Goal: Information Seeking & Learning: Learn about a topic

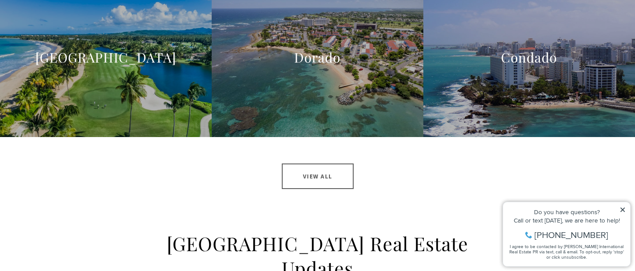
scroll to position [961, 0]
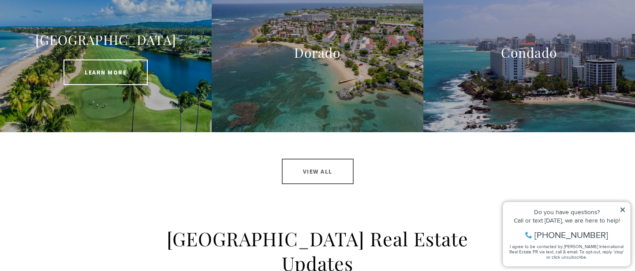
click at [149, 96] on div at bounding box center [106, 58] width 212 height 148
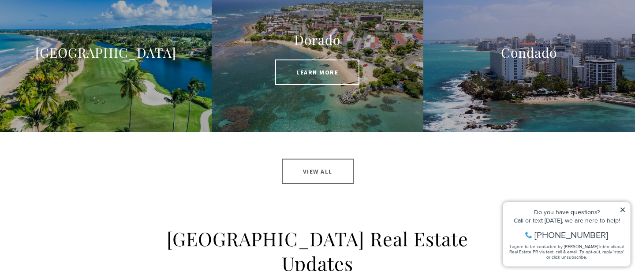
click at [312, 65] on span "Learn More" at bounding box center [317, 73] width 84 height 26
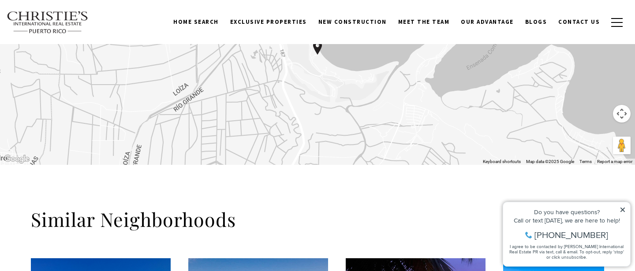
scroll to position [851, 0]
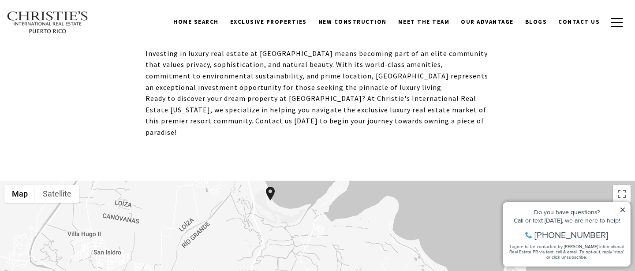
drag, startPoint x: 316, startPoint y: 228, endPoint x: 298, endPoint y: 179, distance: 52.7
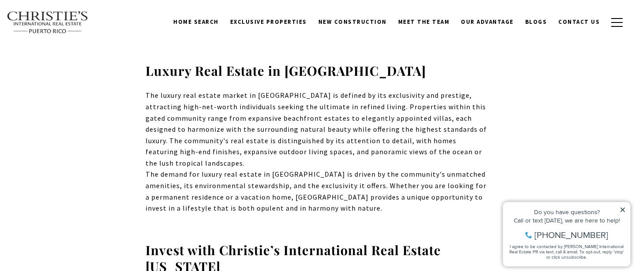
scroll to position [522, 0]
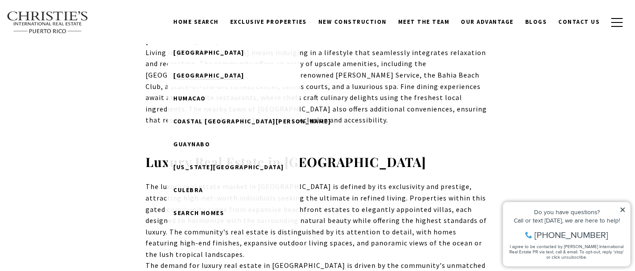
click at [210, 75] on span "Rio Grande" at bounding box center [208, 75] width 71 height 8
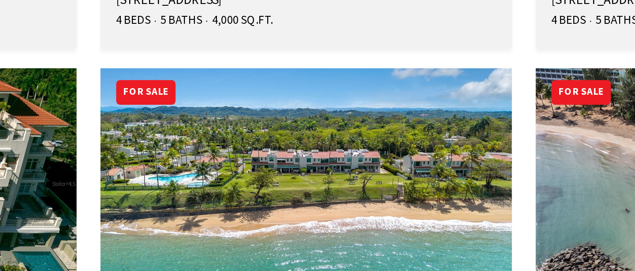
scroll to position [3388, 0]
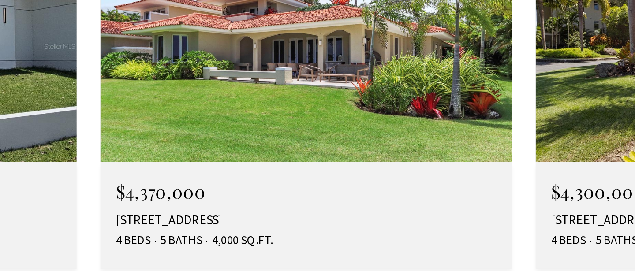
click at [338, 178] on img at bounding box center [317, 229] width 183 height 103
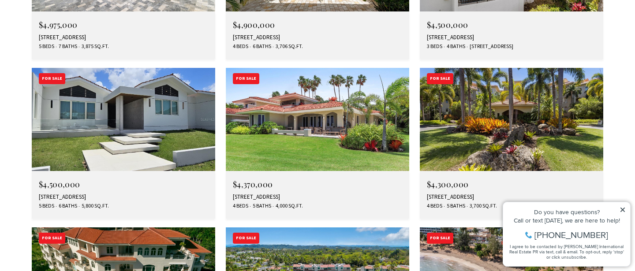
scroll to position [3338, 0]
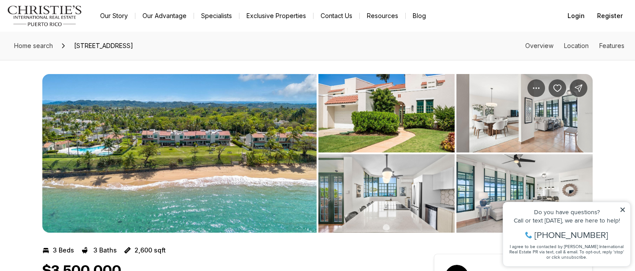
click at [363, 186] on img "View image gallery" at bounding box center [386, 193] width 136 height 78
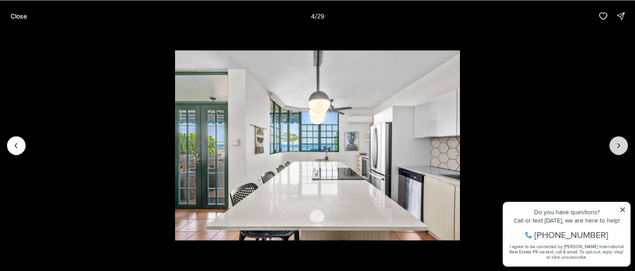
click at [620, 146] on icon "Next slide" at bounding box center [618, 145] width 9 height 9
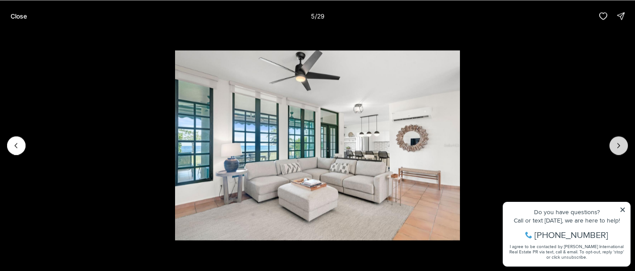
click at [620, 146] on icon "Next slide" at bounding box center [618, 145] width 9 height 9
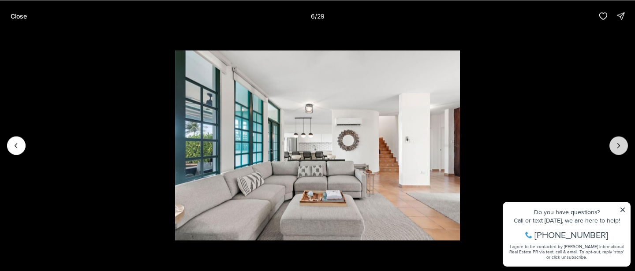
click at [620, 146] on icon "Next slide" at bounding box center [618, 145] width 9 height 9
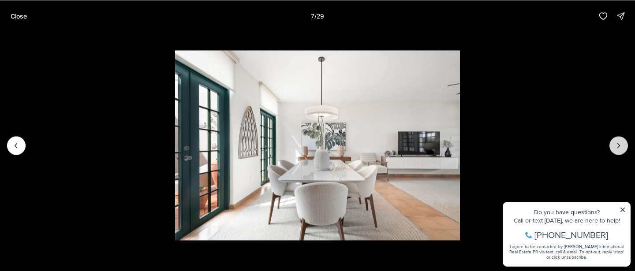
click at [620, 146] on icon "Next slide" at bounding box center [618, 145] width 9 height 9
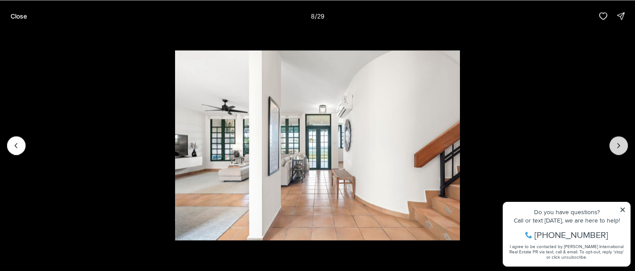
click at [620, 146] on icon "Next slide" at bounding box center [618, 145] width 9 height 9
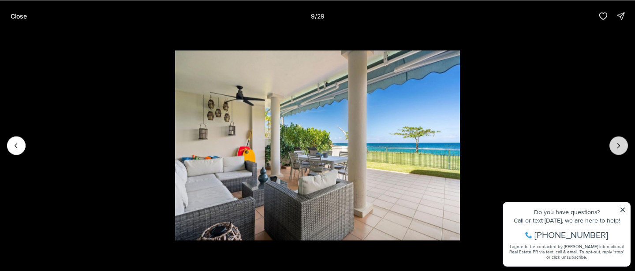
click at [620, 146] on icon "Next slide" at bounding box center [618, 145] width 9 height 9
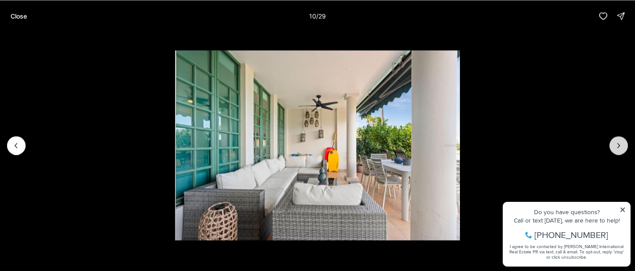
click at [620, 146] on icon "Next slide" at bounding box center [618, 145] width 9 height 9
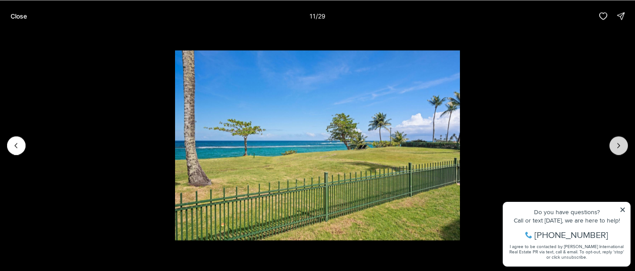
click at [620, 146] on icon "Next slide" at bounding box center [618, 145] width 9 height 9
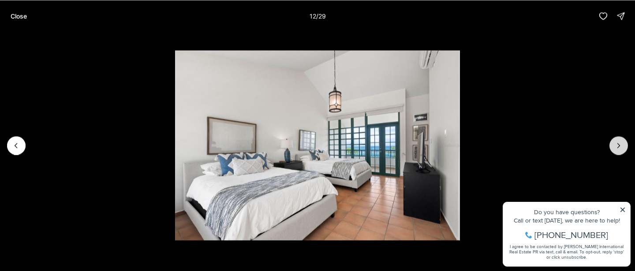
click at [620, 146] on icon "Next slide" at bounding box center [618, 145] width 9 height 9
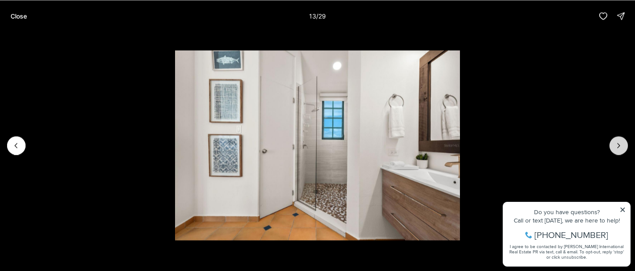
click at [620, 146] on icon "Next slide" at bounding box center [618, 145] width 9 height 9
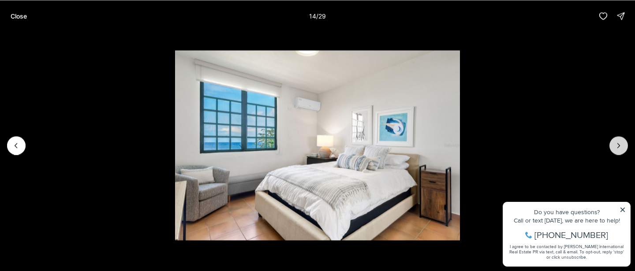
click at [620, 146] on icon "Next slide" at bounding box center [618, 145] width 9 height 9
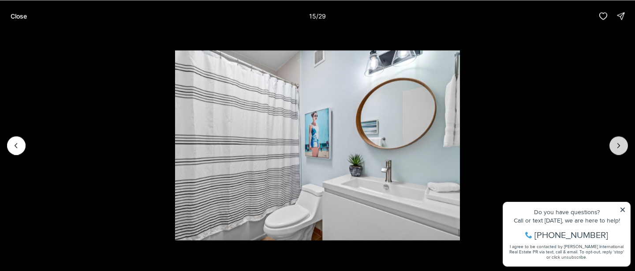
click at [620, 146] on icon "Next slide" at bounding box center [618, 145] width 9 height 9
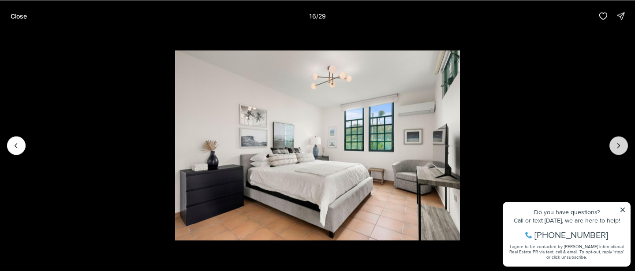
click at [620, 146] on icon "Next slide" at bounding box center [618, 145] width 9 height 9
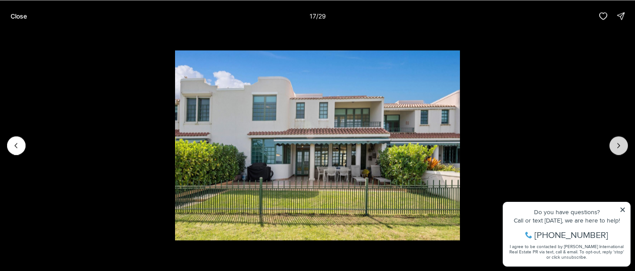
click at [620, 146] on icon "Next slide" at bounding box center [618, 145] width 9 height 9
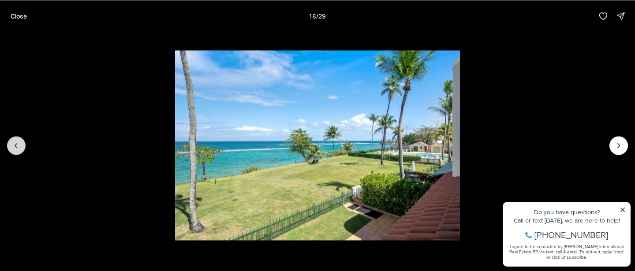
click at [9, 142] on button "Previous slide" at bounding box center [16, 145] width 19 height 19
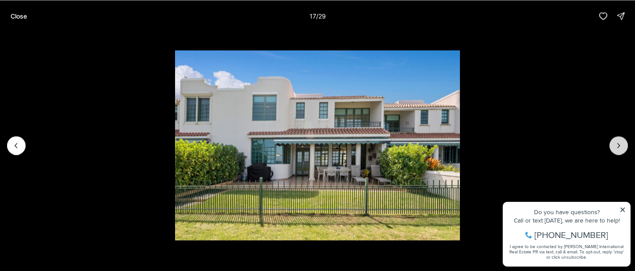
click at [619, 146] on icon "Next slide" at bounding box center [619, 145] width 2 height 4
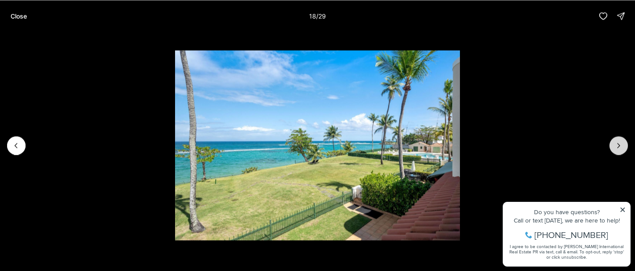
click at [619, 146] on icon "Next slide" at bounding box center [619, 145] width 2 height 4
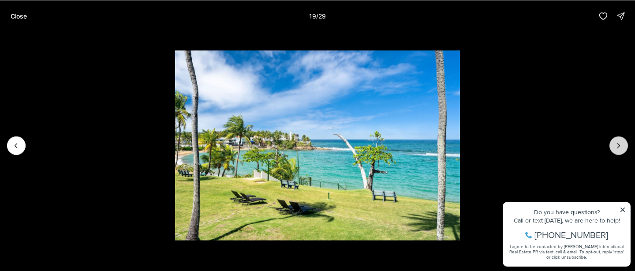
click at [619, 146] on icon "Next slide" at bounding box center [619, 145] width 2 height 4
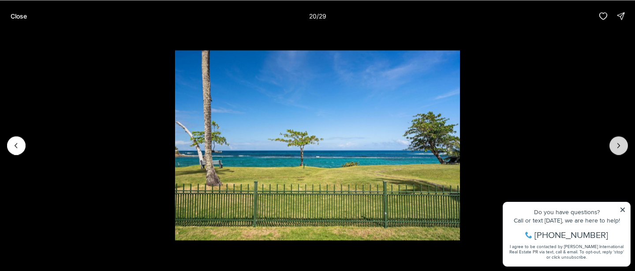
click at [619, 146] on icon "Next slide" at bounding box center [619, 145] width 2 height 4
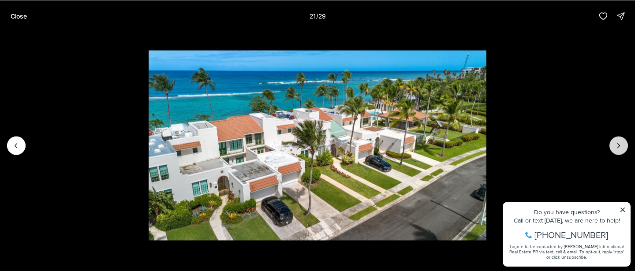
click at [619, 146] on icon "Next slide" at bounding box center [619, 145] width 2 height 4
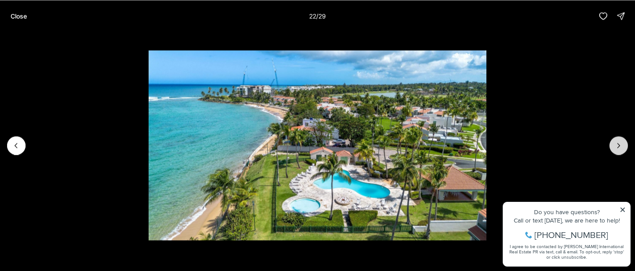
click at [619, 146] on icon "Next slide" at bounding box center [619, 145] width 2 height 4
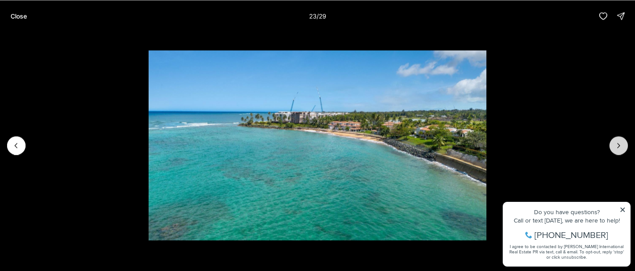
click at [619, 146] on icon "Next slide" at bounding box center [619, 145] width 2 height 4
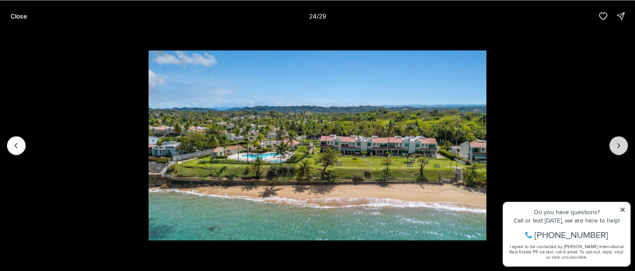
click at [619, 146] on icon "Next slide" at bounding box center [619, 145] width 2 height 4
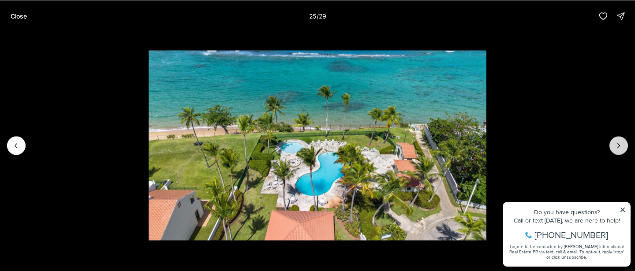
click at [619, 146] on icon "Next slide" at bounding box center [619, 145] width 2 height 4
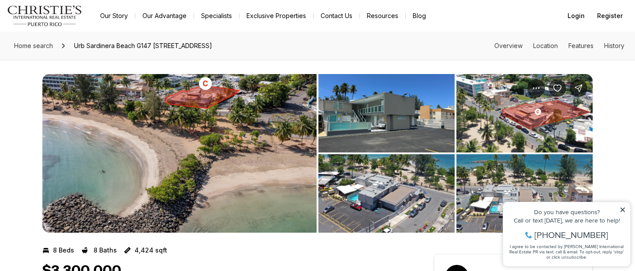
drag, startPoint x: 200, startPoint y: 134, endPoint x: 276, endPoint y: 187, distance: 93.1
click at [276, 187] on img "View image gallery" at bounding box center [179, 153] width 274 height 159
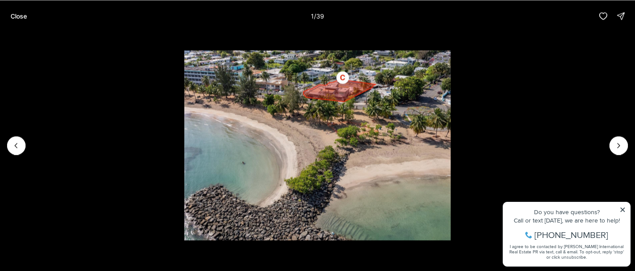
click at [15, 145] on div at bounding box center [16, 145] width 19 height 19
click at [14, 142] on div at bounding box center [16, 145] width 19 height 19
click at [615, 147] on icon "Next slide" at bounding box center [618, 145] width 9 height 9
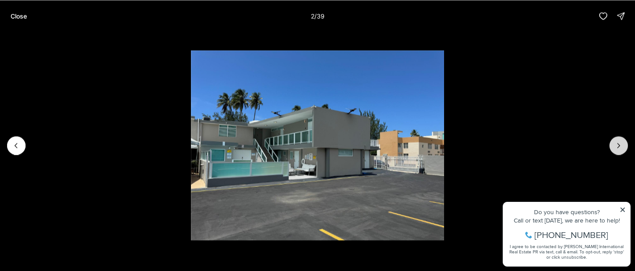
click at [616, 147] on icon "Next slide" at bounding box center [618, 145] width 9 height 9
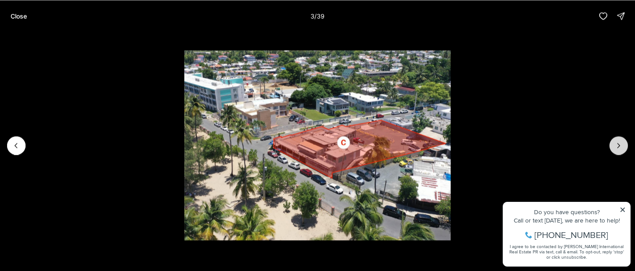
click at [616, 147] on icon "Next slide" at bounding box center [618, 145] width 9 height 9
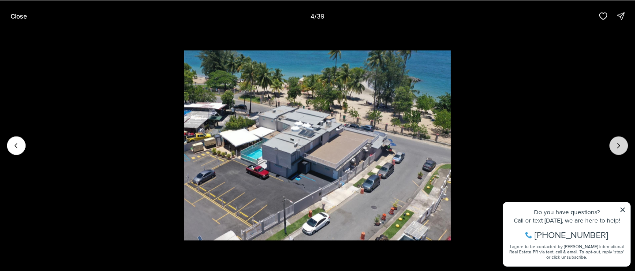
click at [616, 147] on icon "Next slide" at bounding box center [618, 145] width 9 height 9
